Goal: Task Accomplishment & Management: Use online tool/utility

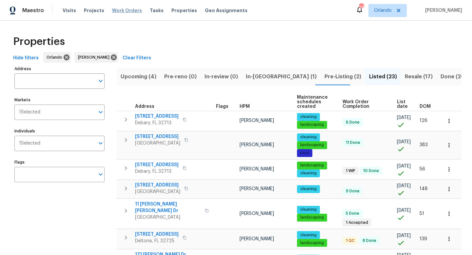
scroll to position [364, 0]
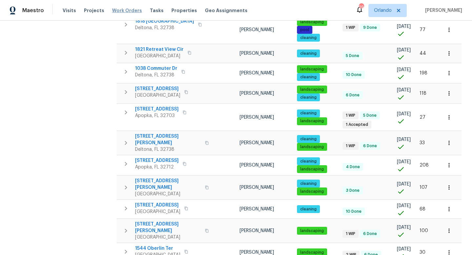
click at [116, 12] on span "Work Orders" at bounding box center [127, 10] width 30 height 7
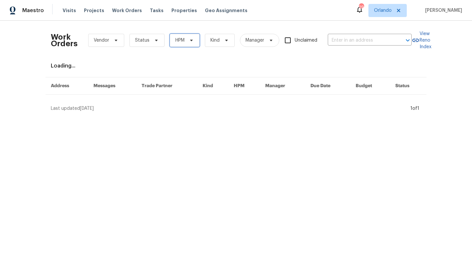
click at [182, 45] on span "HPM" at bounding box center [185, 40] width 30 height 13
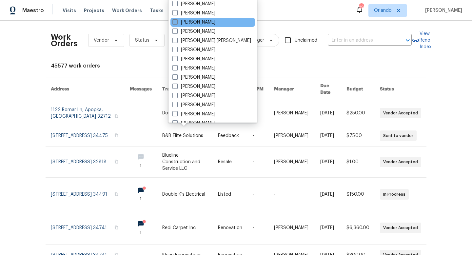
click at [173, 21] on span at bounding box center [174, 21] width 5 height 5
click at [173, 21] on input "[PERSON_NAME]" at bounding box center [174, 21] width 4 height 4
checkbox input "true"
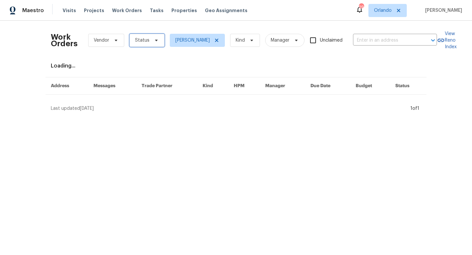
click at [148, 39] on span "Status" at bounding box center [142, 40] width 14 height 7
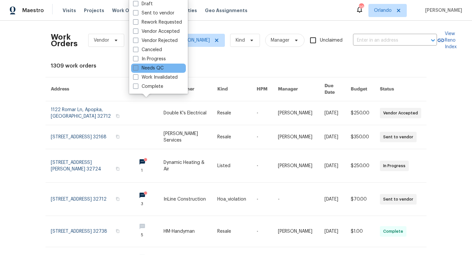
click at [140, 67] on label "Needs QC" at bounding box center [148, 68] width 30 height 7
click at [137, 67] on input "Needs QC" at bounding box center [135, 67] width 4 height 4
checkbox input "true"
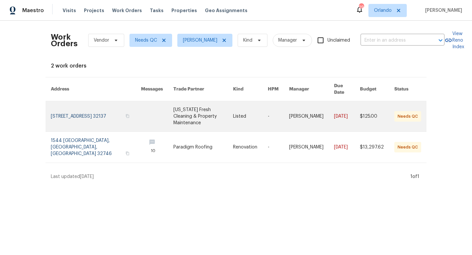
click at [173, 106] on link at bounding box center [203, 116] width 60 height 30
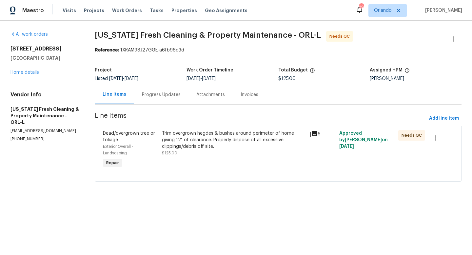
click at [211, 143] on div "Trim overgrown hegdes & bushes around perimeter of home giving 12" of clearance…" at bounding box center [234, 140] width 144 height 20
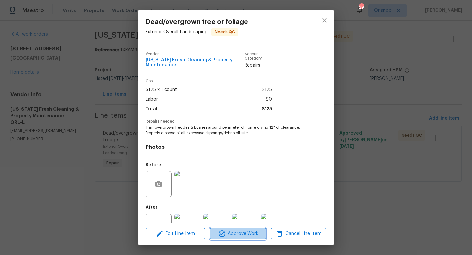
click at [226, 233] on span "Approve Work" at bounding box center [237, 234] width 51 height 8
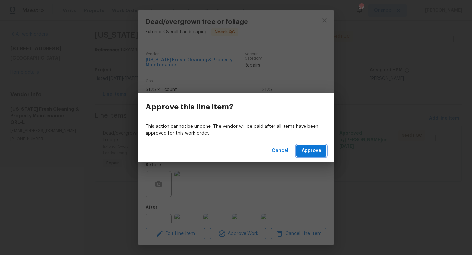
click at [307, 154] on span "Approve" at bounding box center [312, 151] width 20 height 8
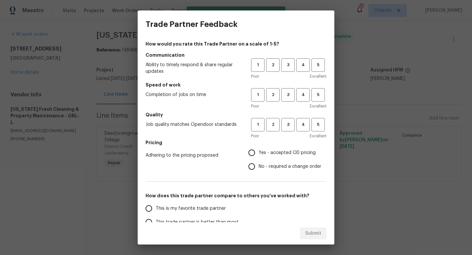
click at [305, 73] on div "Poor Excellent" at bounding box center [288, 76] width 75 height 7
click at [305, 64] on span "4" at bounding box center [303, 65] width 12 height 8
click at [305, 96] on span "4" at bounding box center [303, 95] width 12 height 8
click at [304, 126] on span "4" at bounding box center [303, 125] width 12 height 8
click at [292, 150] on span "Yes - accepted OD pricing" at bounding box center [287, 152] width 57 height 7
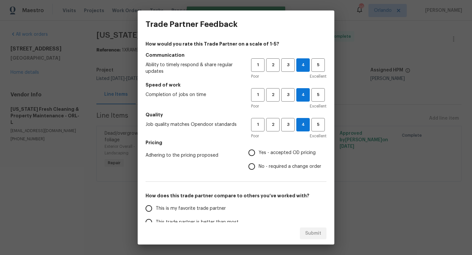
click at [259, 150] on input "Yes - accepted OD pricing" at bounding box center [252, 153] width 14 height 14
radio input "true"
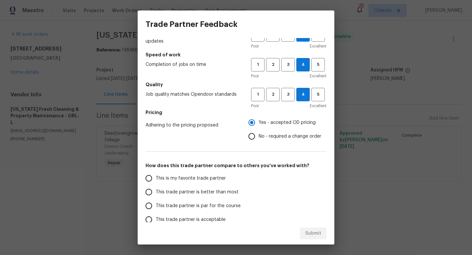
scroll to position [31, 0]
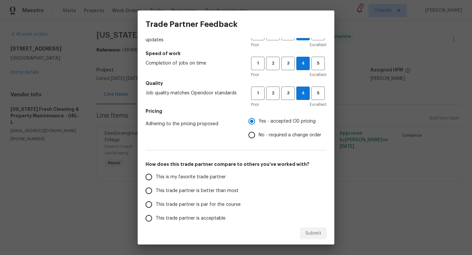
click at [225, 191] on span "This trade partner is better than most" at bounding box center [197, 190] width 83 height 7
click at [156, 191] on input "This trade partner is better than most" at bounding box center [149, 191] width 14 height 14
click at [309, 231] on span "Submit" at bounding box center [313, 233] width 16 height 8
radio input "true"
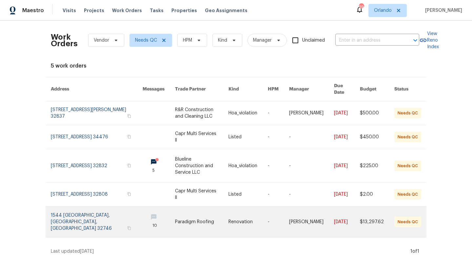
click at [183, 211] on link at bounding box center [201, 222] width 53 height 31
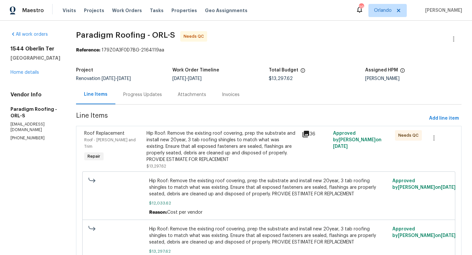
click at [244, 145] on div "Hip Roof: Remove the existing roof covering, prep the substrate and install new…" at bounding box center [222, 146] width 151 height 33
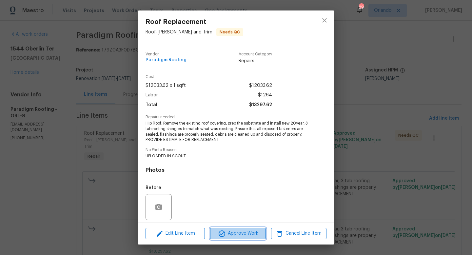
click at [250, 230] on span "Approve Work" at bounding box center [237, 233] width 51 height 8
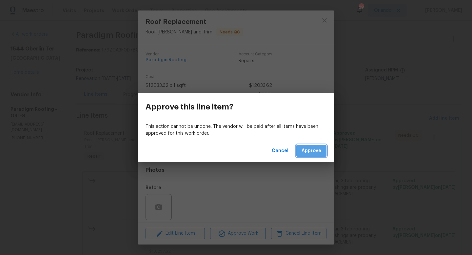
click at [313, 152] on span "Approve" at bounding box center [312, 151] width 20 height 8
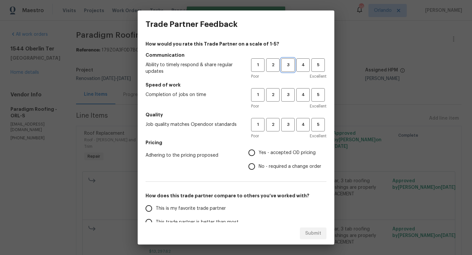
click at [292, 66] on span "3" at bounding box center [288, 65] width 12 height 8
click at [287, 93] on span "3" at bounding box center [288, 95] width 12 height 8
click at [287, 124] on span "3" at bounding box center [288, 125] width 12 height 8
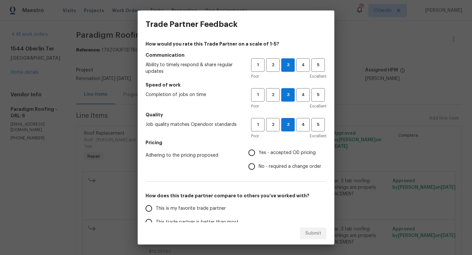
click at [278, 164] on span "No - required a change order" at bounding box center [290, 166] width 63 height 7
click at [259, 164] on input "No - required a change order" at bounding box center [252, 167] width 14 height 14
radio input "true"
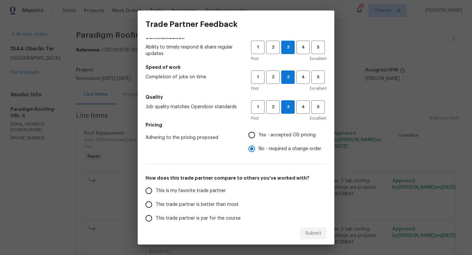
scroll to position [24, 0]
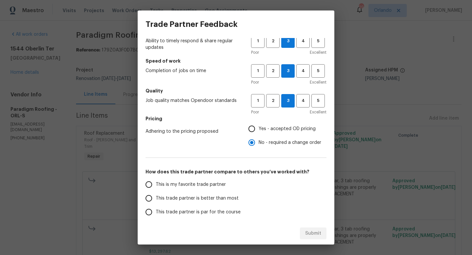
click at [209, 209] on span "This trade partner is par for the course" at bounding box center [198, 212] width 85 height 7
click at [156, 208] on input "This trade partner is par for the course" at bounding box center [149, 212] width 14 height 14
click at [309, 227] on button "Submit" at bounding box center [313, 233] width 27 height 12
radio input "true"
